Goal: Transaction & Acquisition: Book appointment/travel/reservation

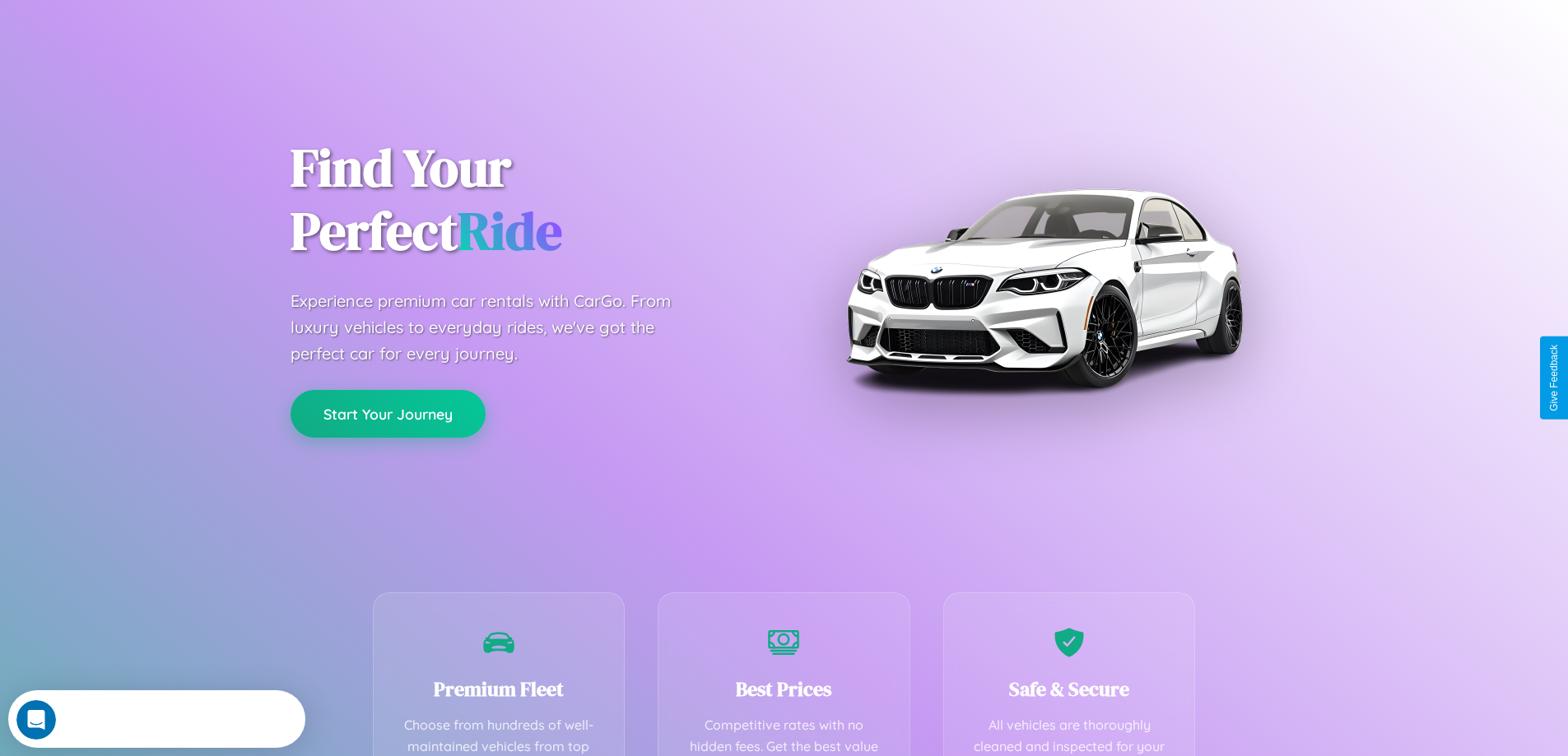
click at [388, 414] on button "Start Your Journey" at bounding box center [388, 413] width 195 height 47
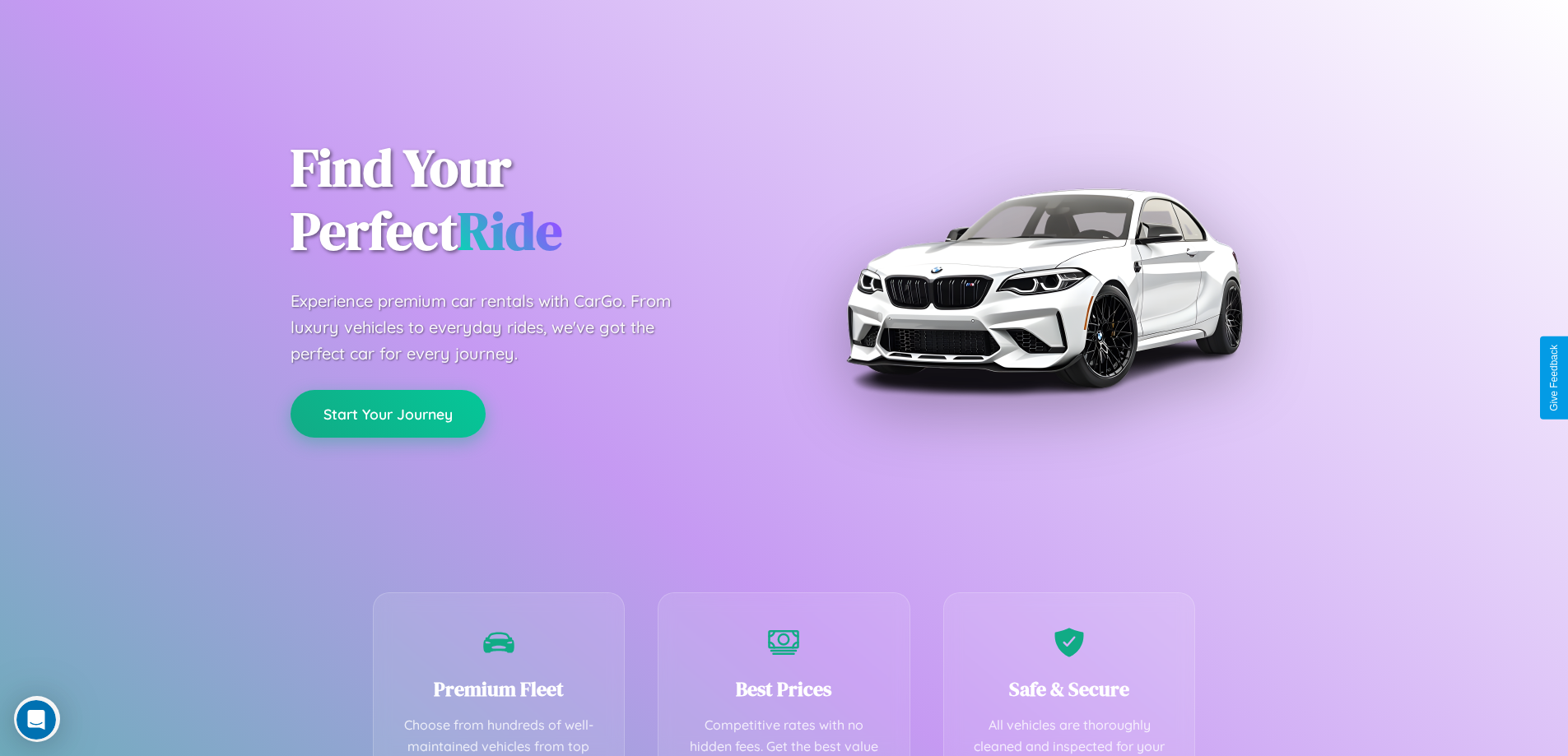
click at [388, 413] on button "Start Your Journey" at bounding box center [388, 413] width 195 height 47
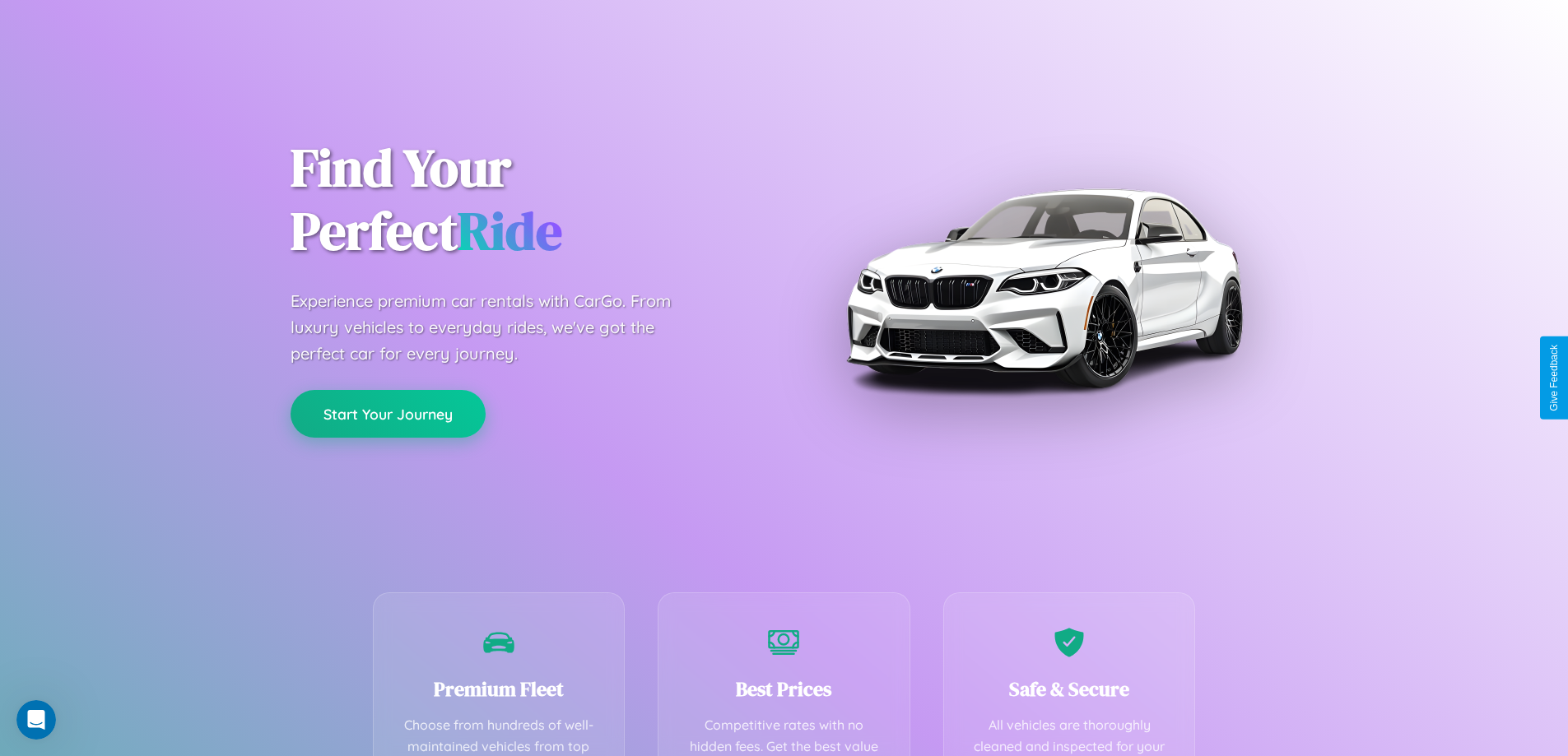
click at [388, 413] on button "Start Your Journey" at bounding box center [388, 413] width 195 height 47
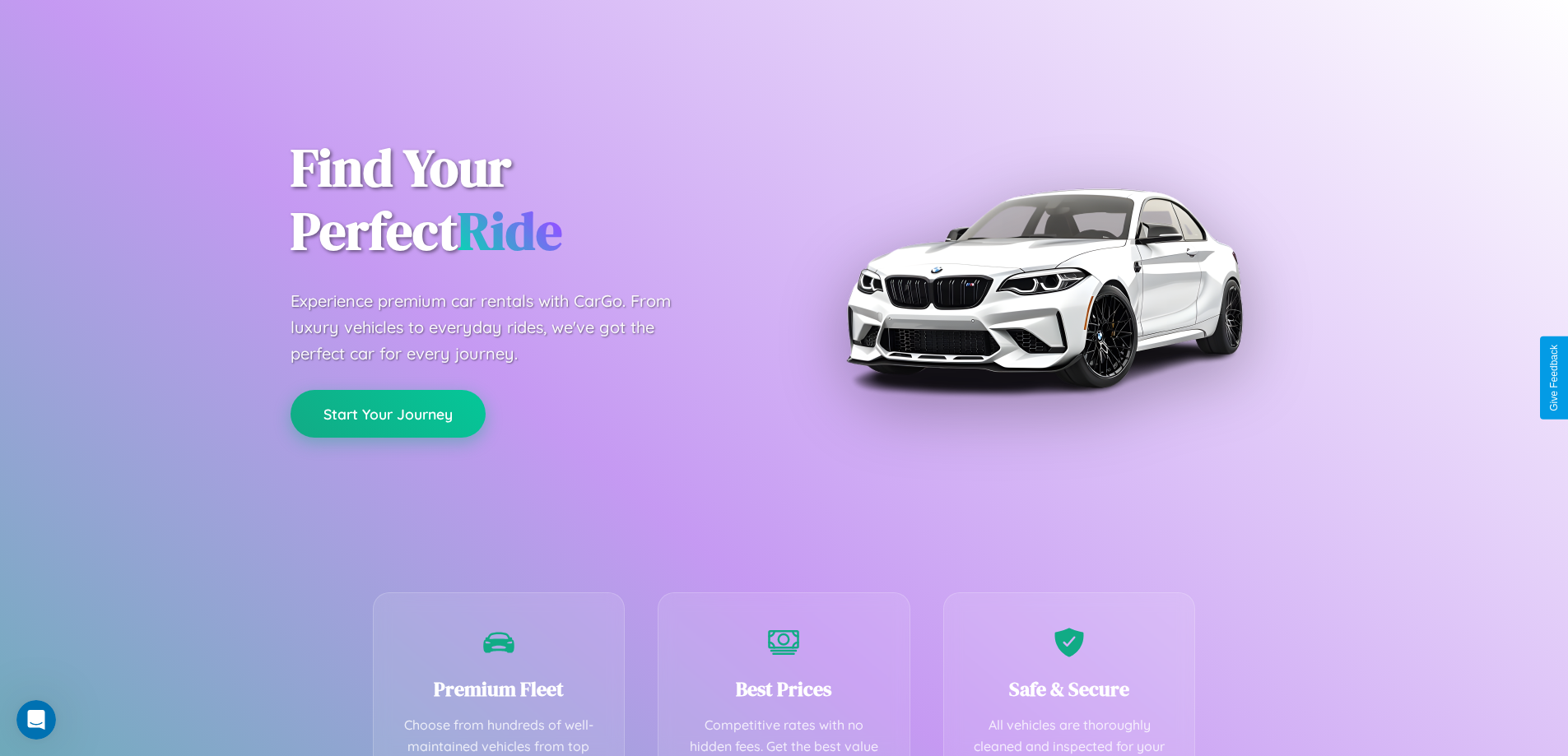
click at [388, 413] on button "Start Your Journey" at bounding box center [388, 413] width 195 height 47
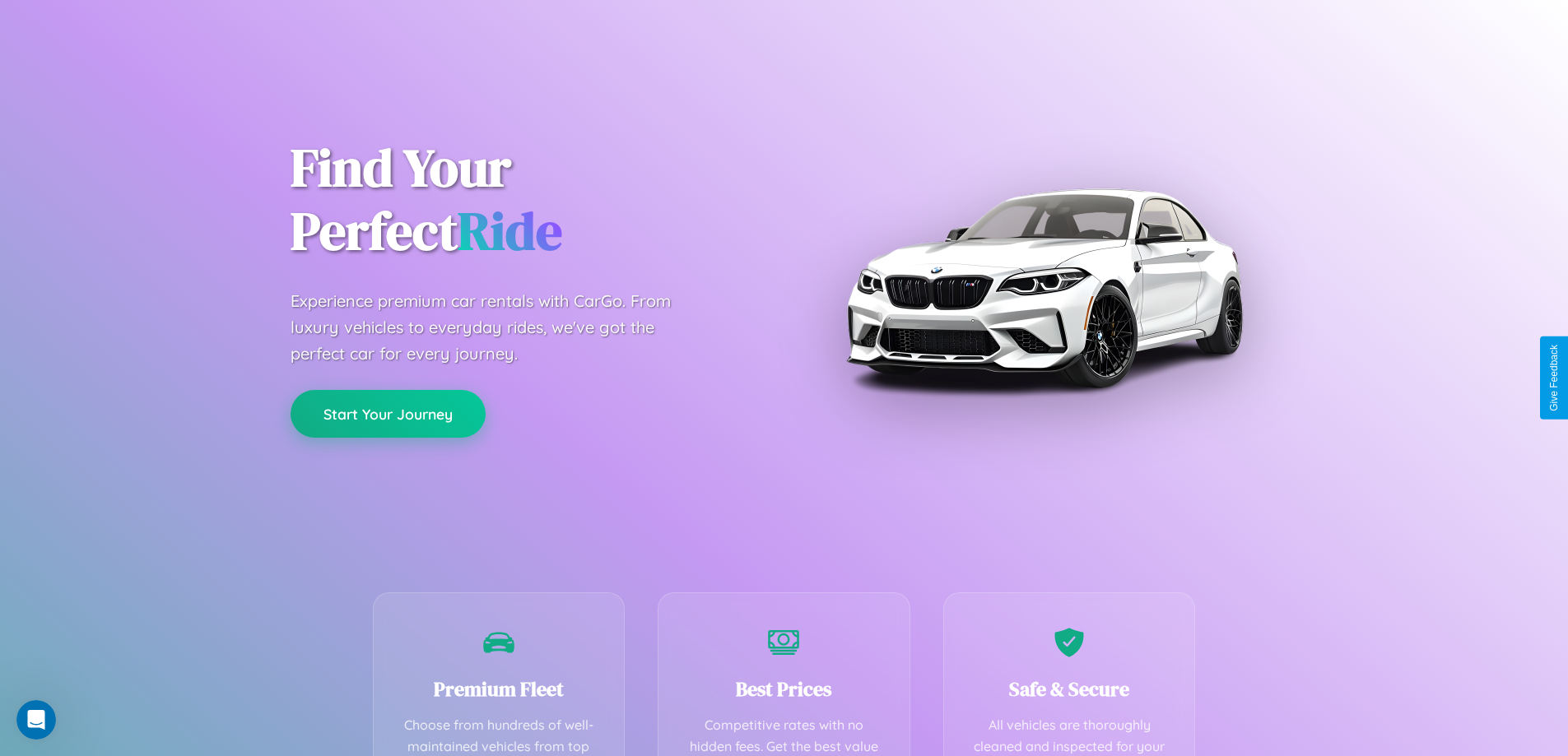
click at [388, 413] on button "Start Your Journey" at bounding box center [388, 413] width 195 height 47
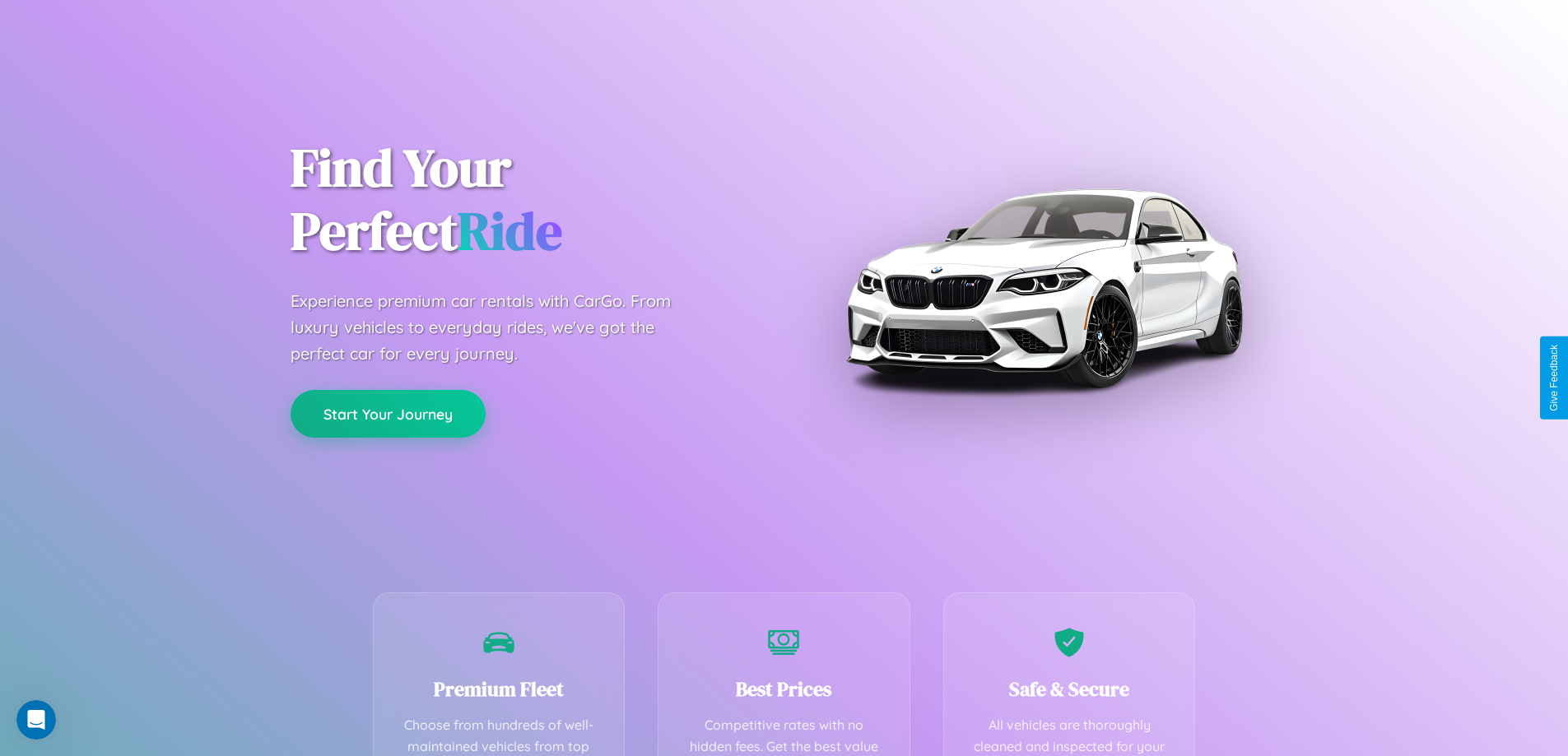
click at [388, 413] on button "Start Your Journey" at bounding box center [388, 413] width 195 height 47
